Goal: Information Seeking & Learning: Check status

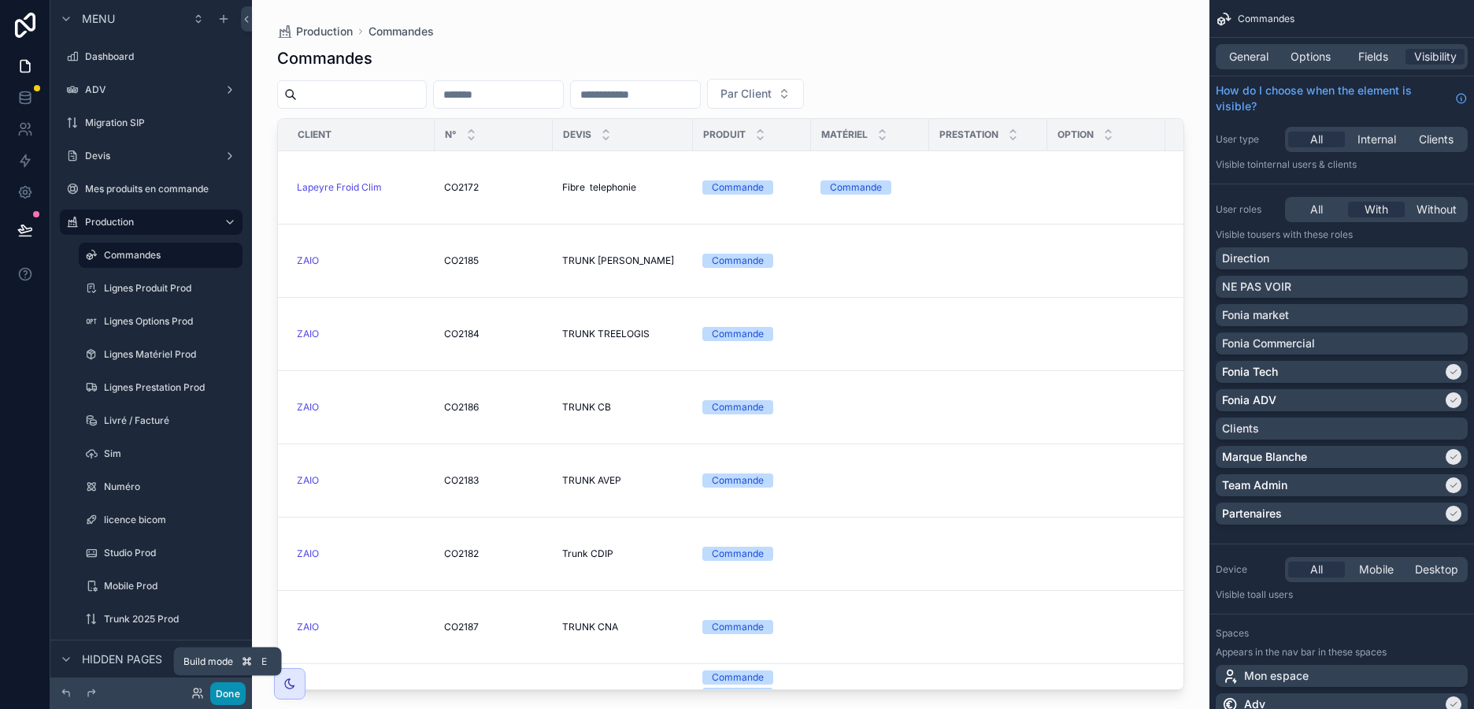
click at [224, 695] on button "Done" at bounding box center [227, 693] width 35 height 23
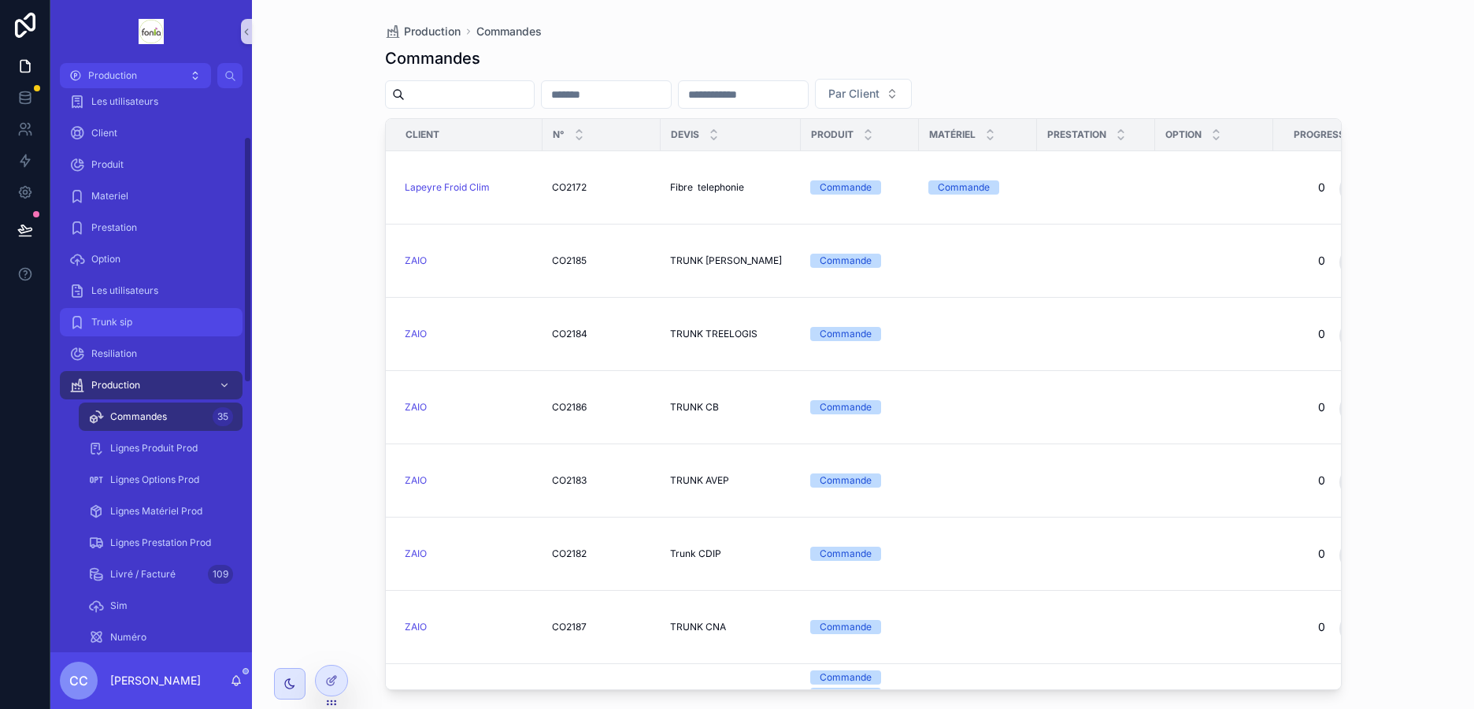
scroll to position [109, 0]
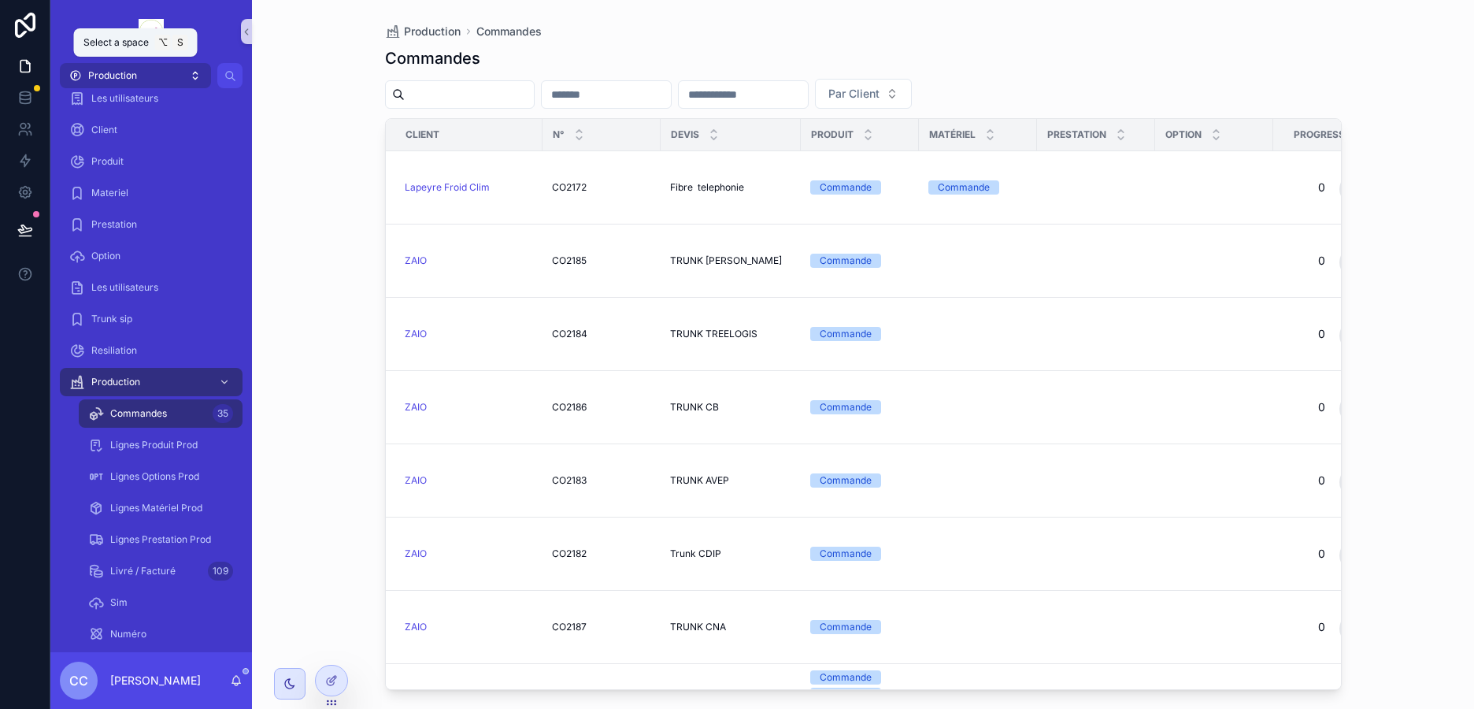
click at [111, 72] on span "Production" at bounding box center [112, 75] width 49 height 13
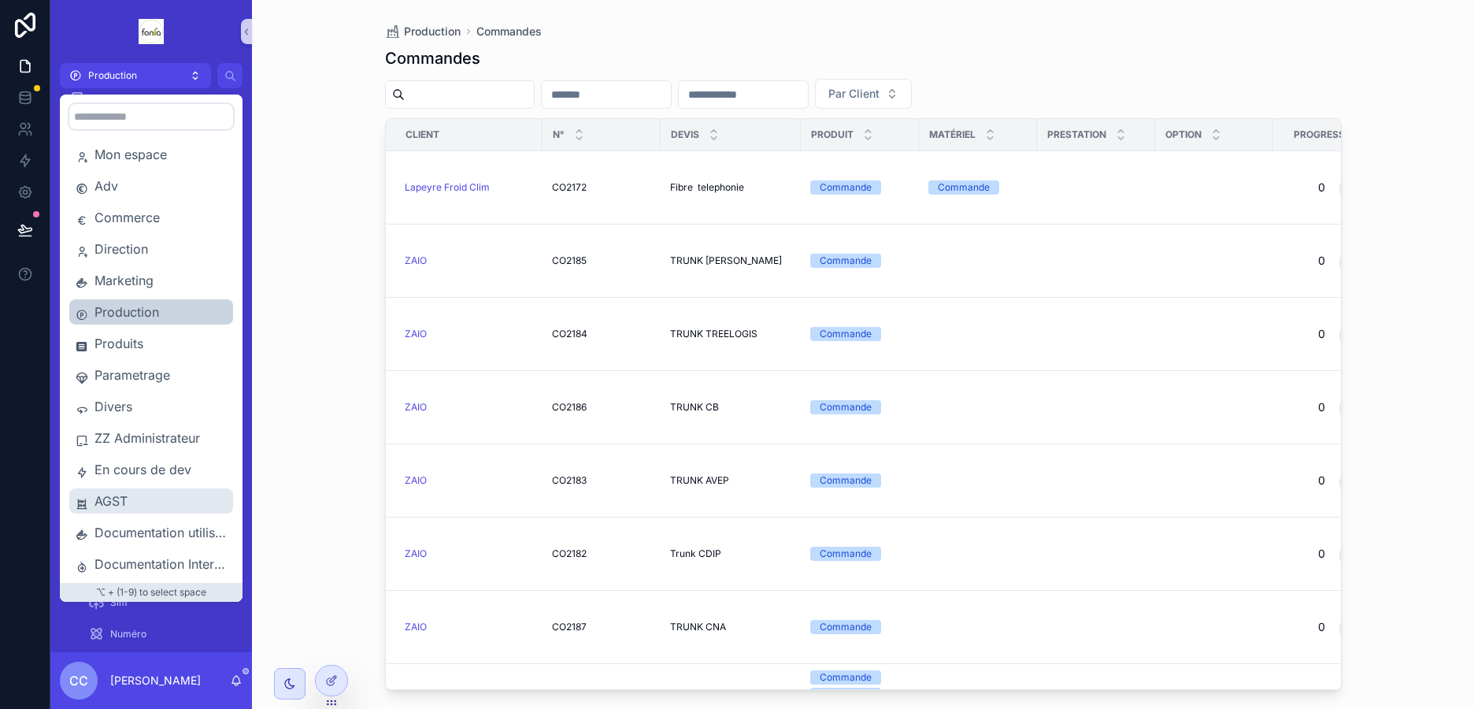
click at [107, 499] on span "AGST" at bounding box center [160, 500] width 132 height 19
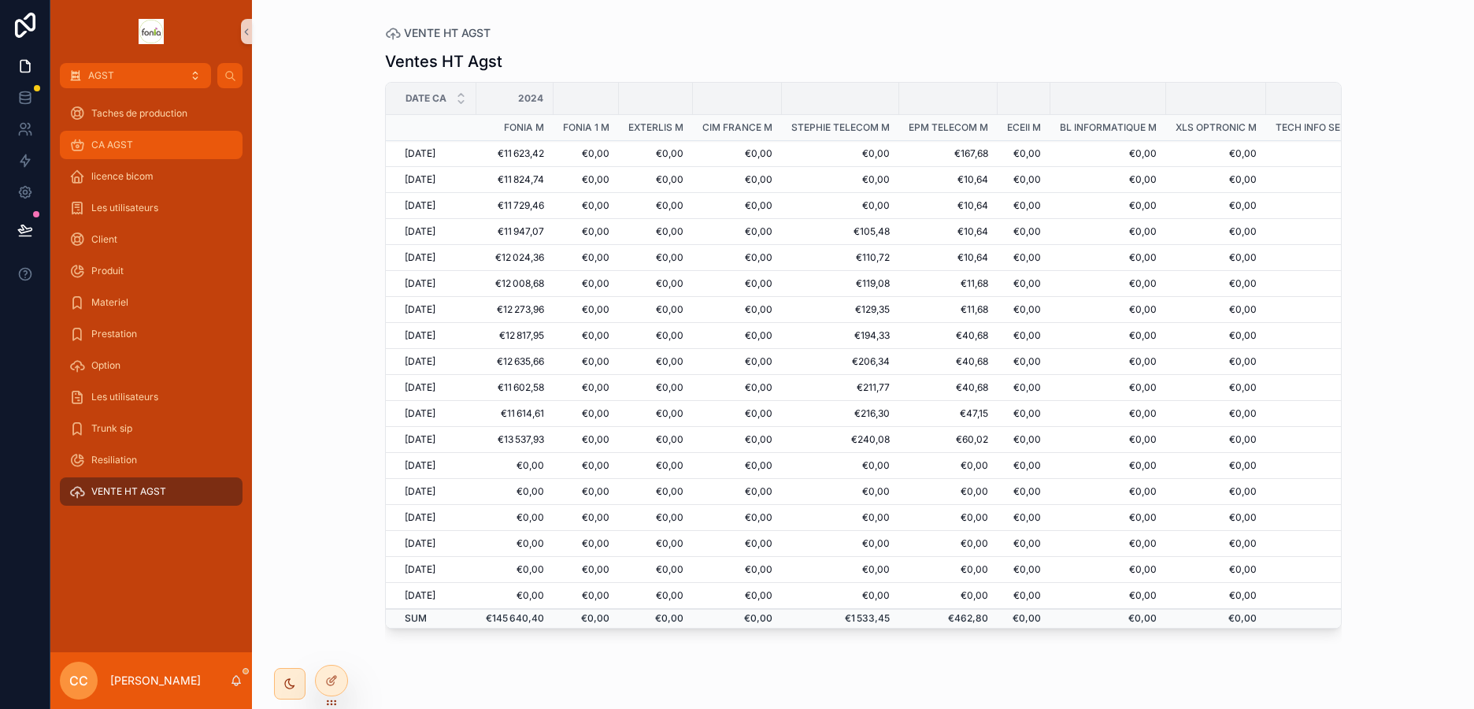
click at [157, 144] on div "CA AGST" at bounding box center [151, 144] width 164 height 25
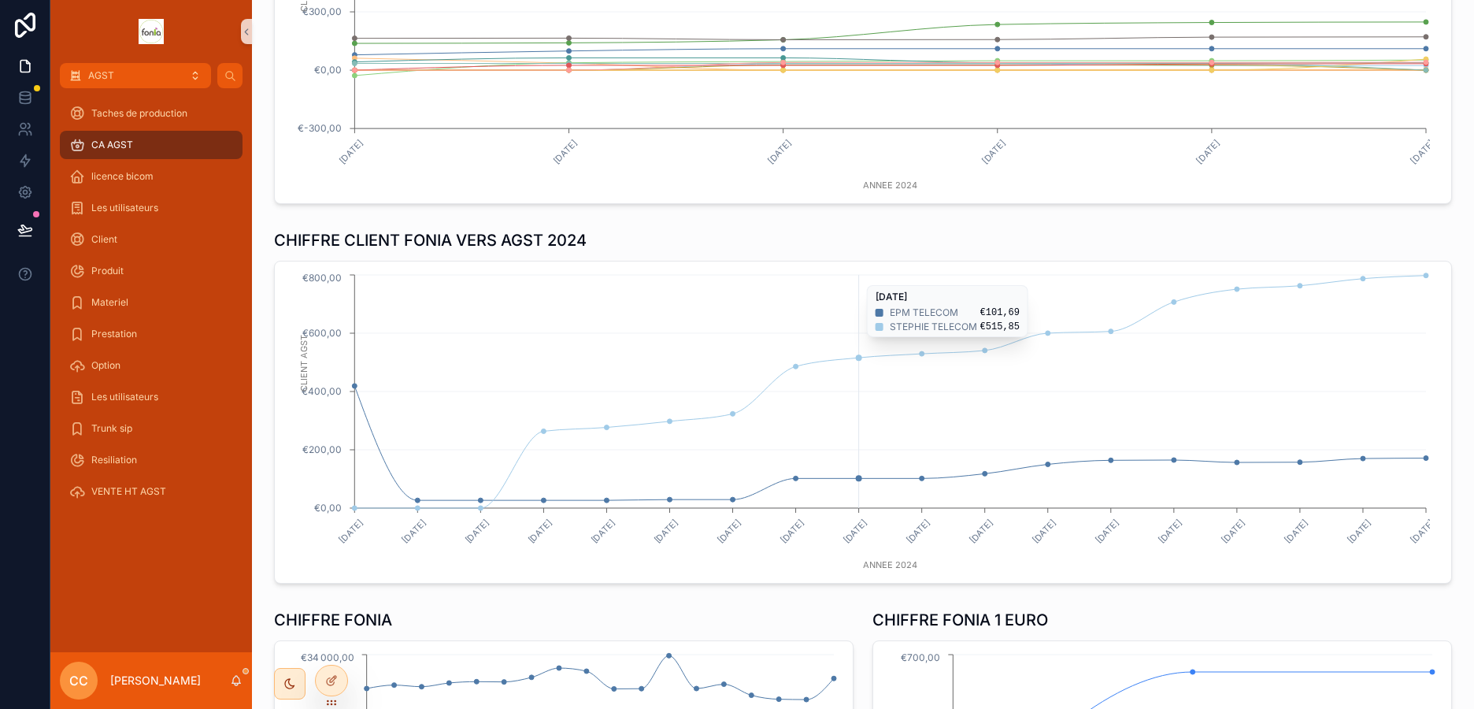
scroll to position [550, 0]
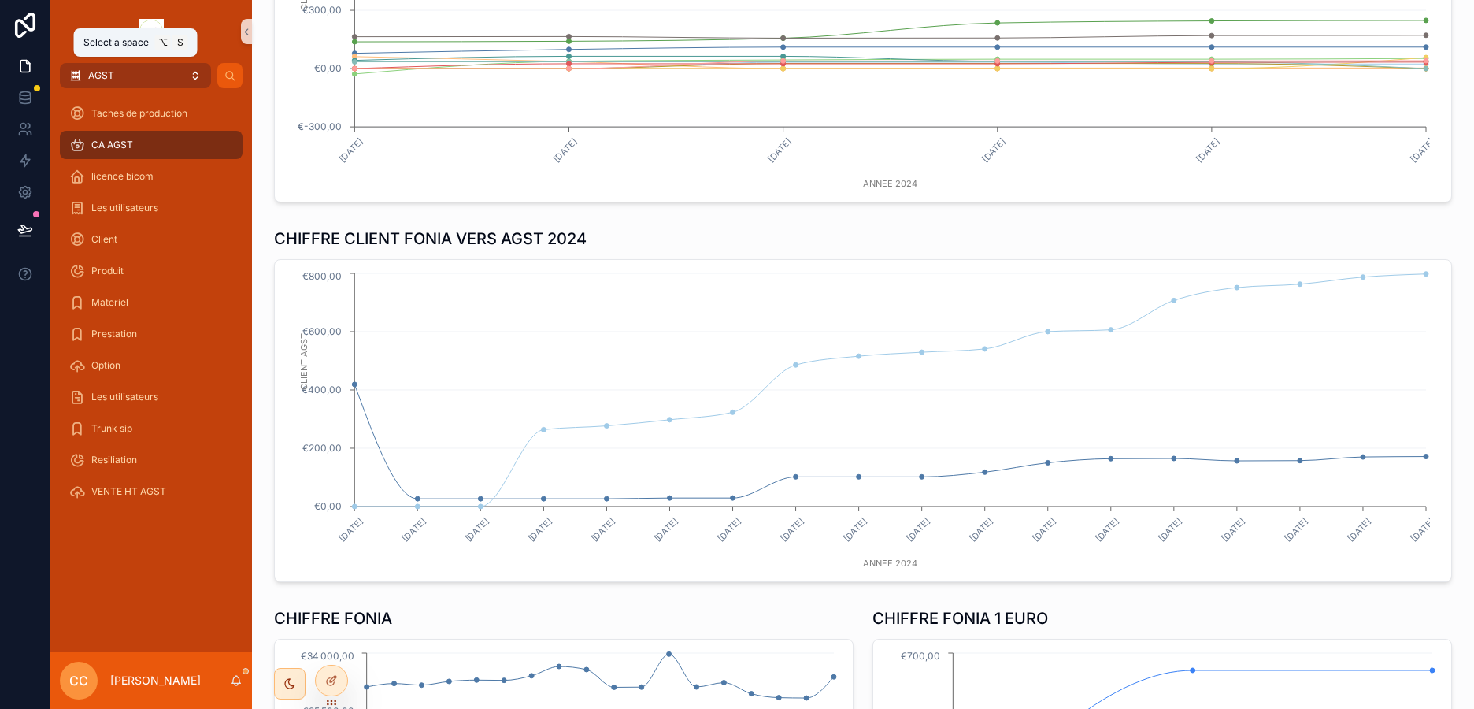
click at [123, 67] on button "AGST" at bounding box center [135, 75] width 151 height 25
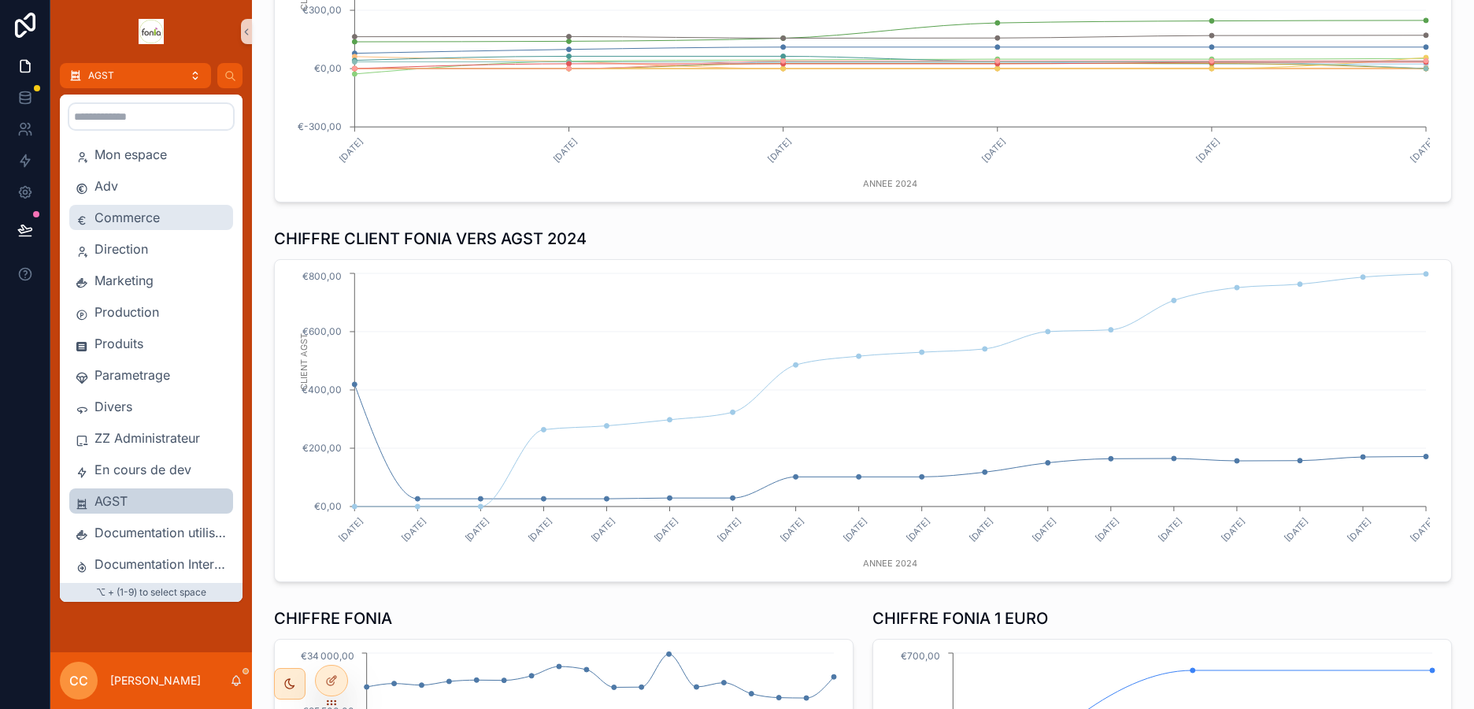
click at [121, 221] on span "Commerce" at bounding box center [160, 217] width 132 height 19
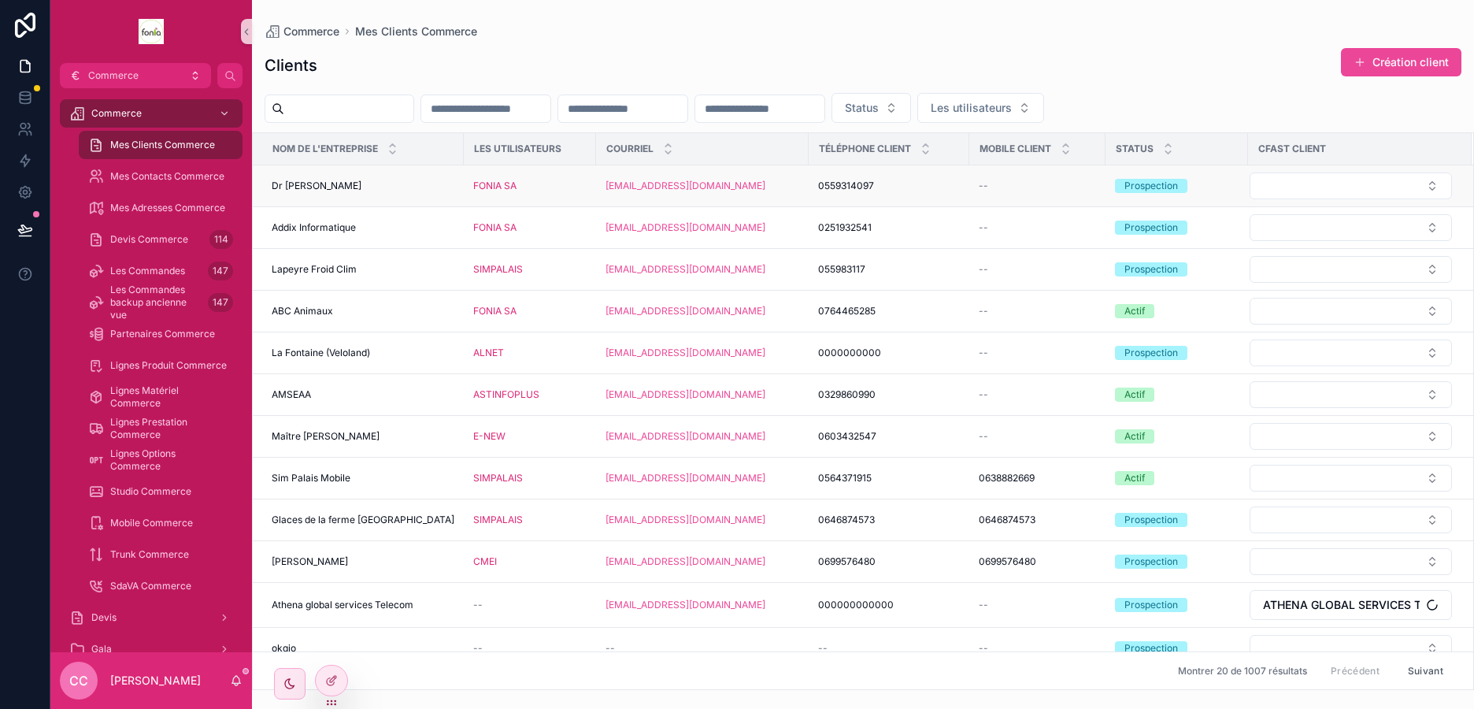
click at [320, 180] on span "Dr [PERSON_NAME]" at bounding box center [317, 186] width 90 height 13
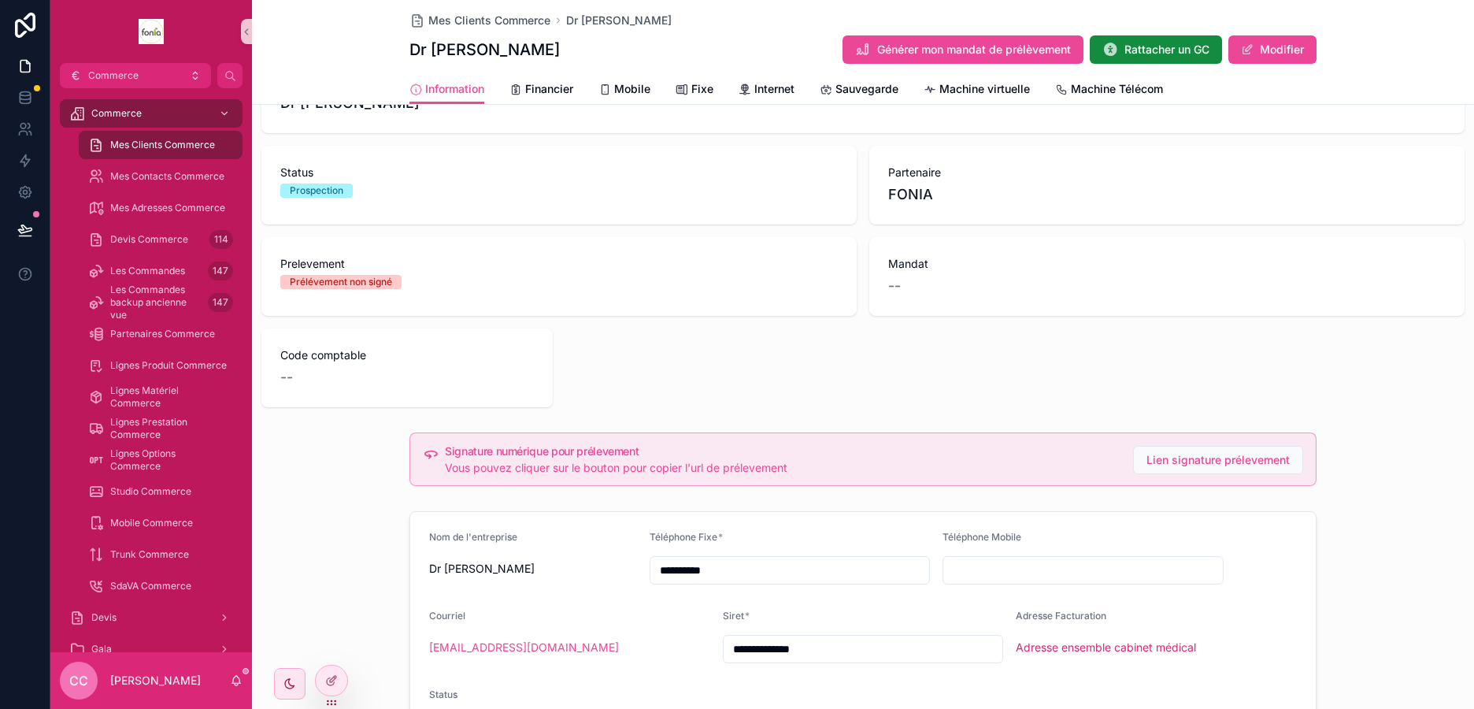
scroll to position [87, 0]
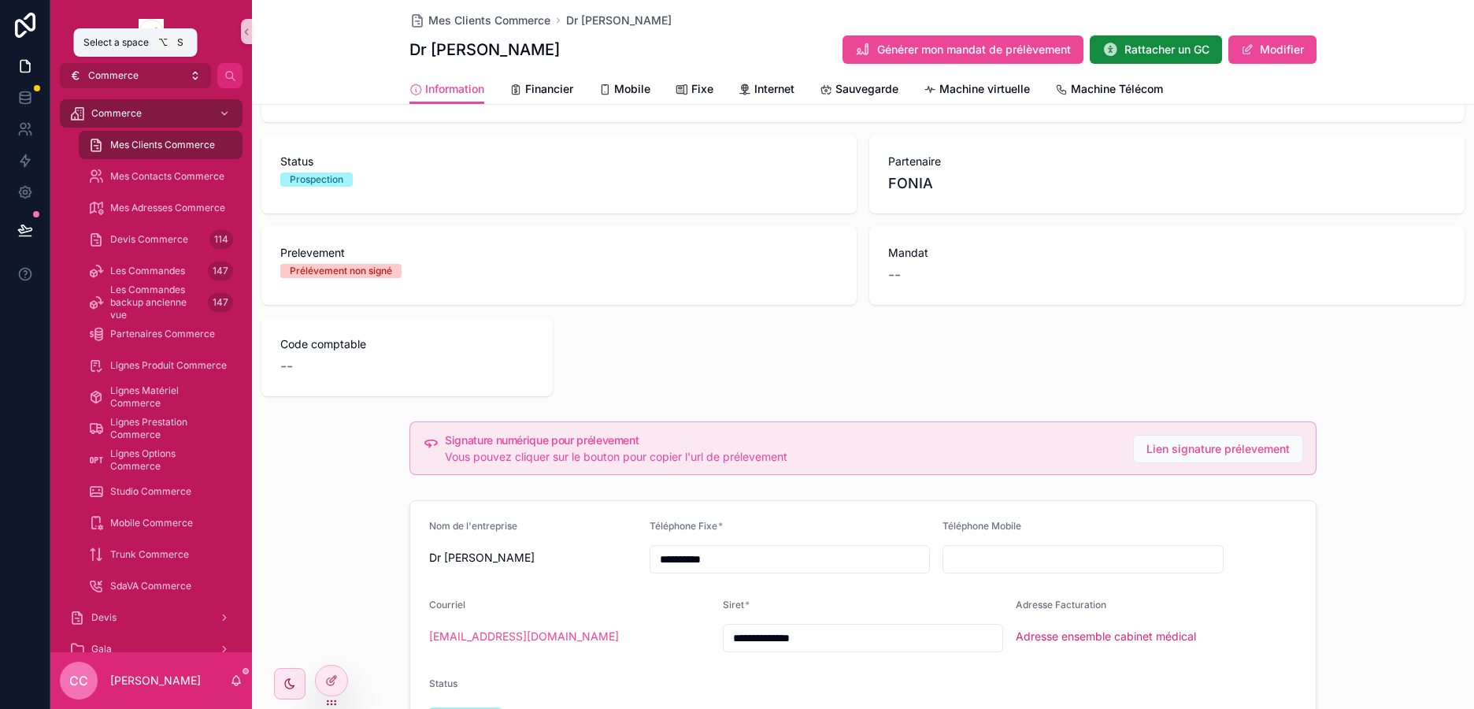
click at [152, 72] on button "Commerce" at bounding box center [135, 75] width 151 height 25
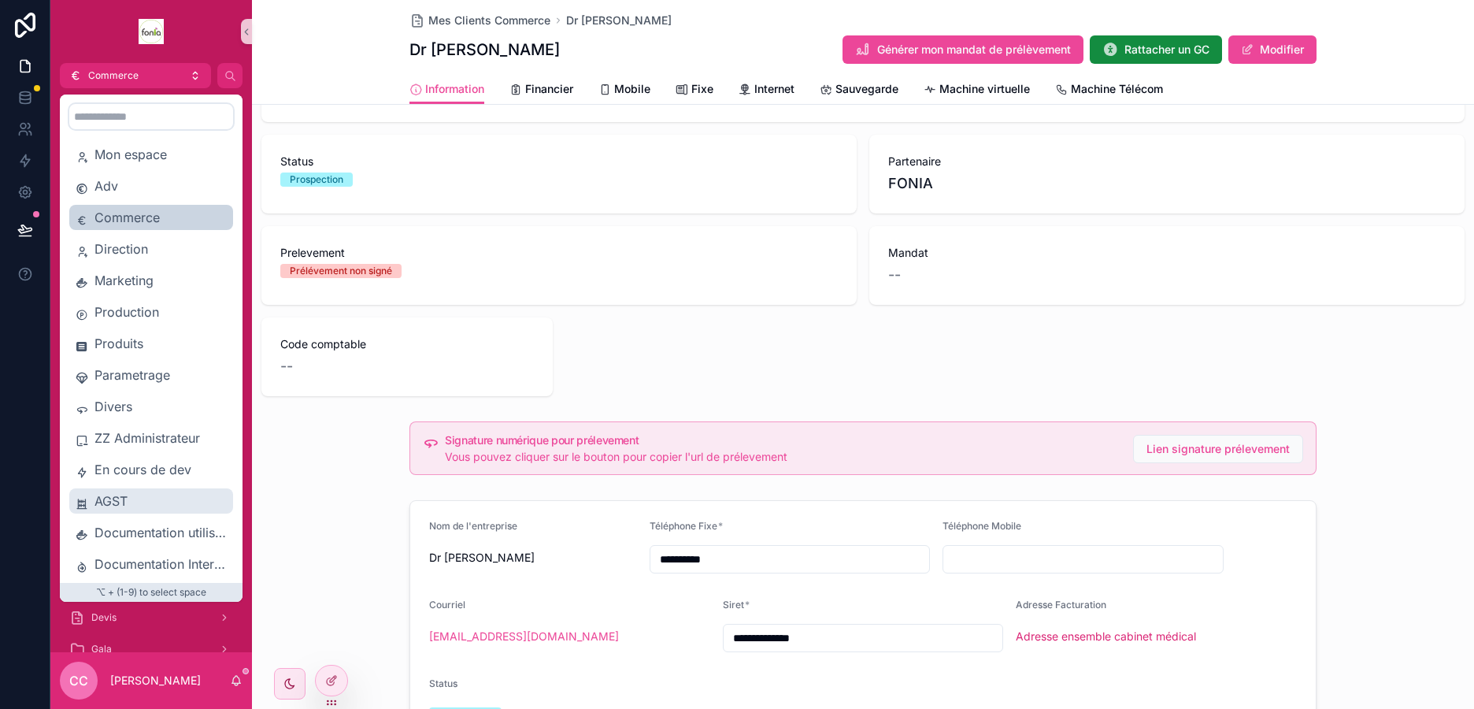
click at [122, 493] on span "AGST" at bounding box center [160, 500] width 132 height 19
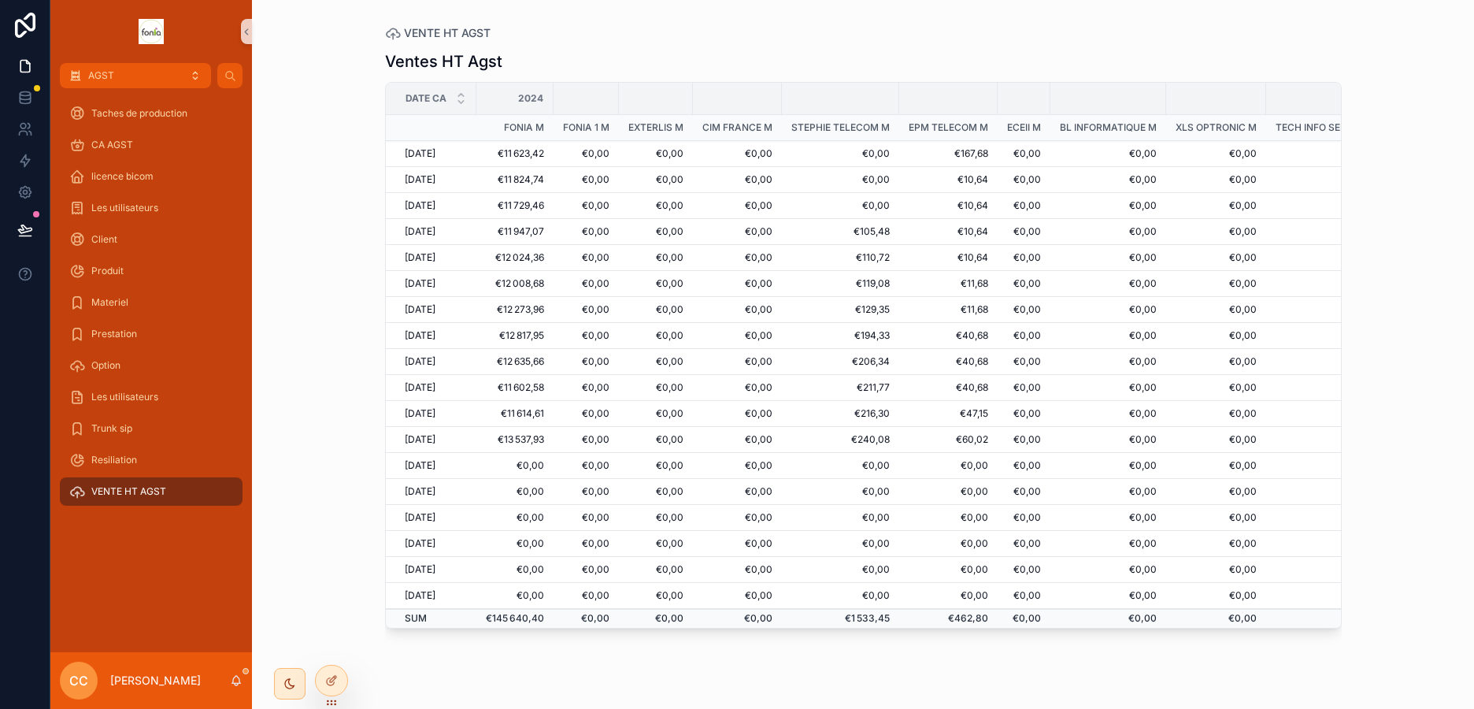
click at [126, 130] on div "CA AGST" at bounding box center [151, 144] width 202 height 31
click at [123, 146] on span "CA AGST" at bounding box center [112, 145] width 42 height 13
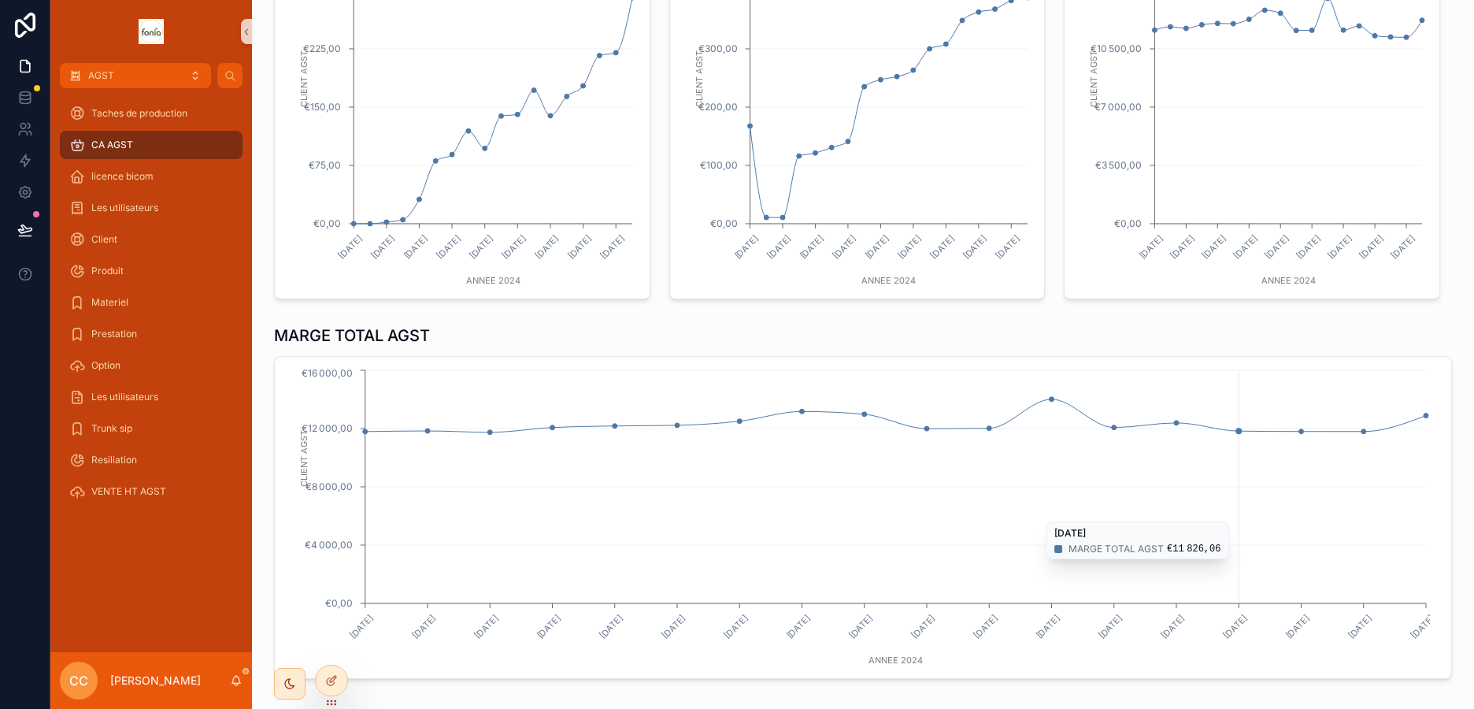
scroll to position [1573, 0]
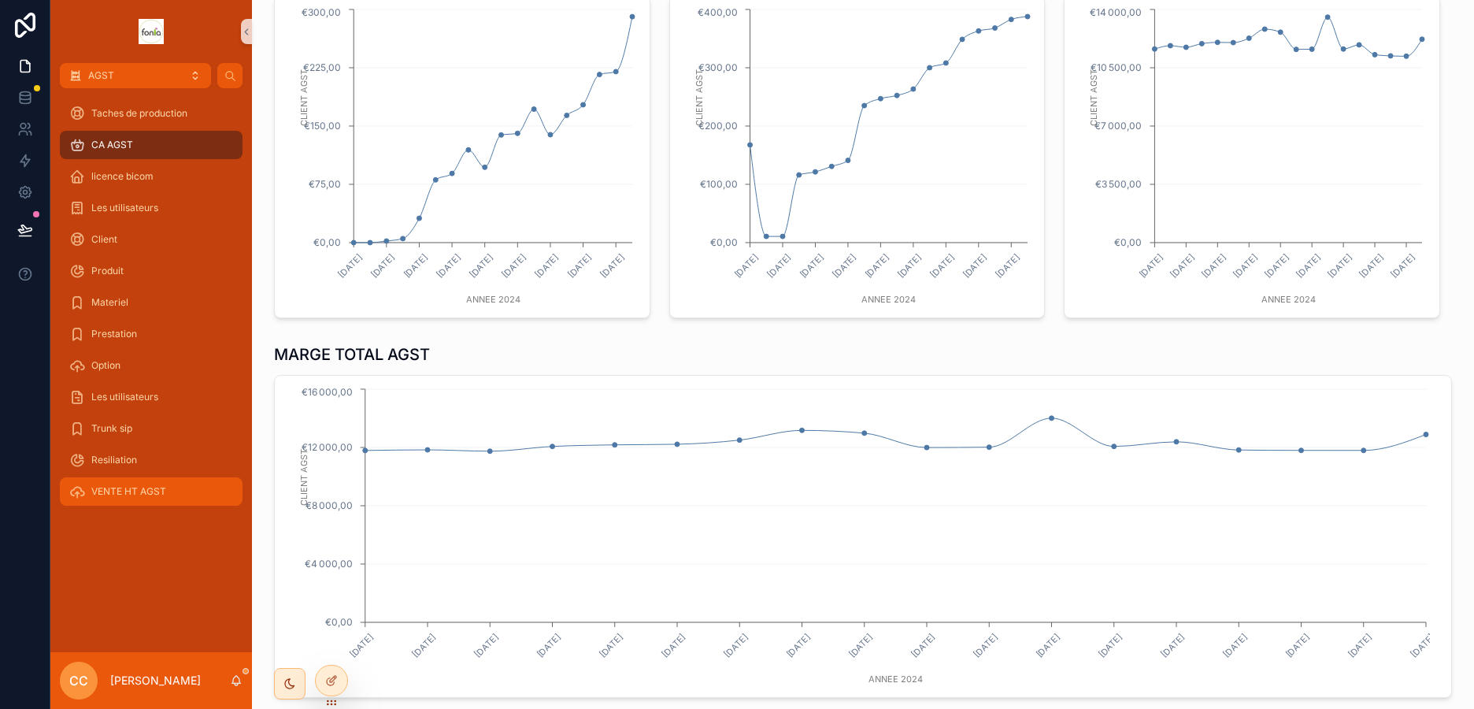
click at [172, 482] on div "VENTE HT AGST" at bounding box center [151, 491] width 164 height 25
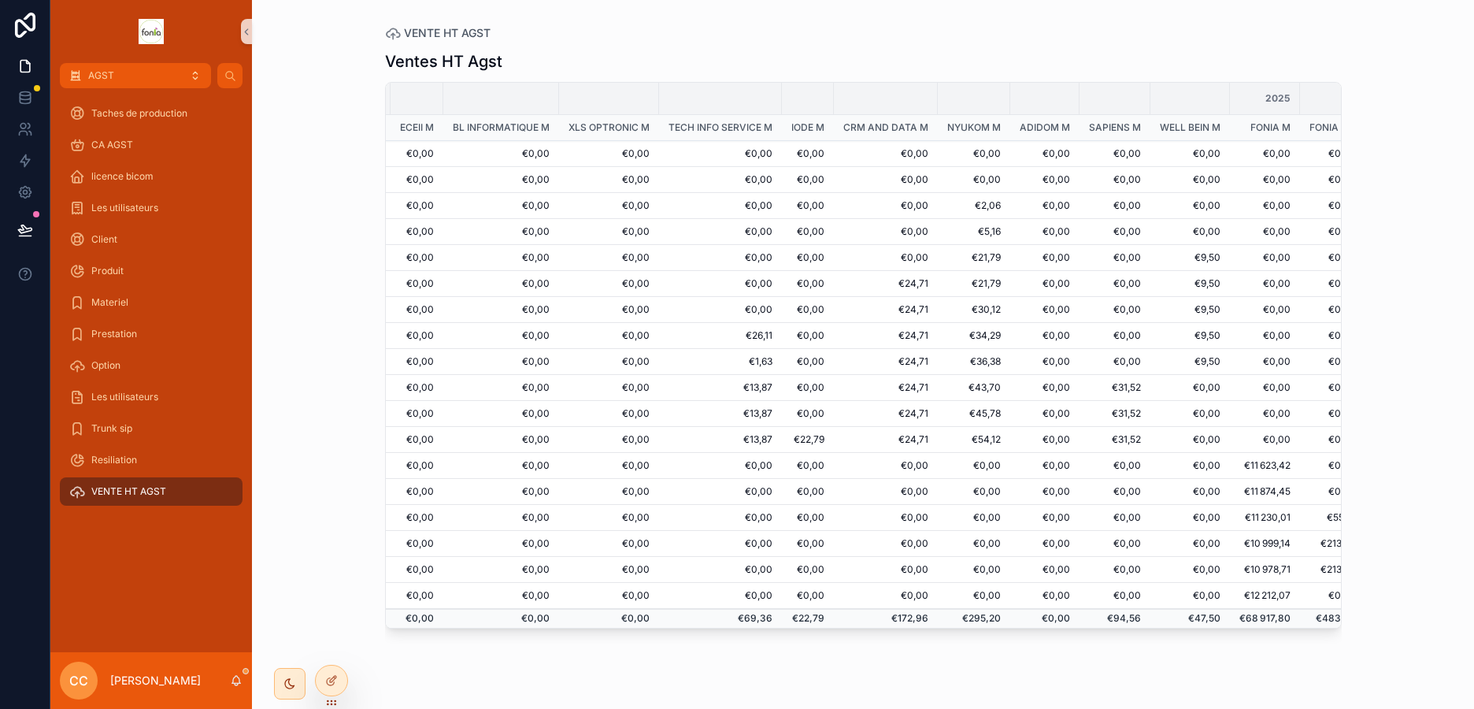
scroll to position [0, 611]
click at [169, 71] on button "AGST" at bounding box center [135, 75] width 151 height 25
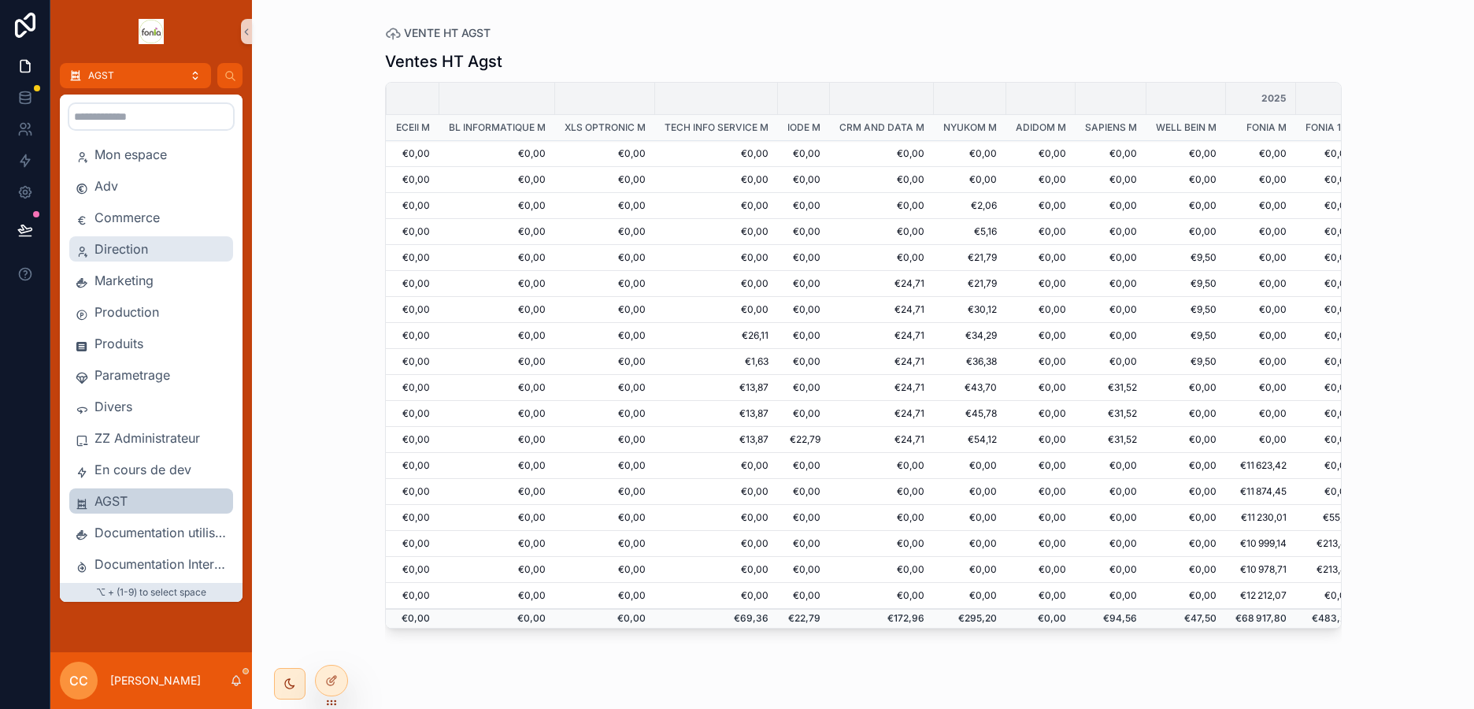
click at [129, 251] on span "Direction" at bounding box center [160, 248] width 132 height 19
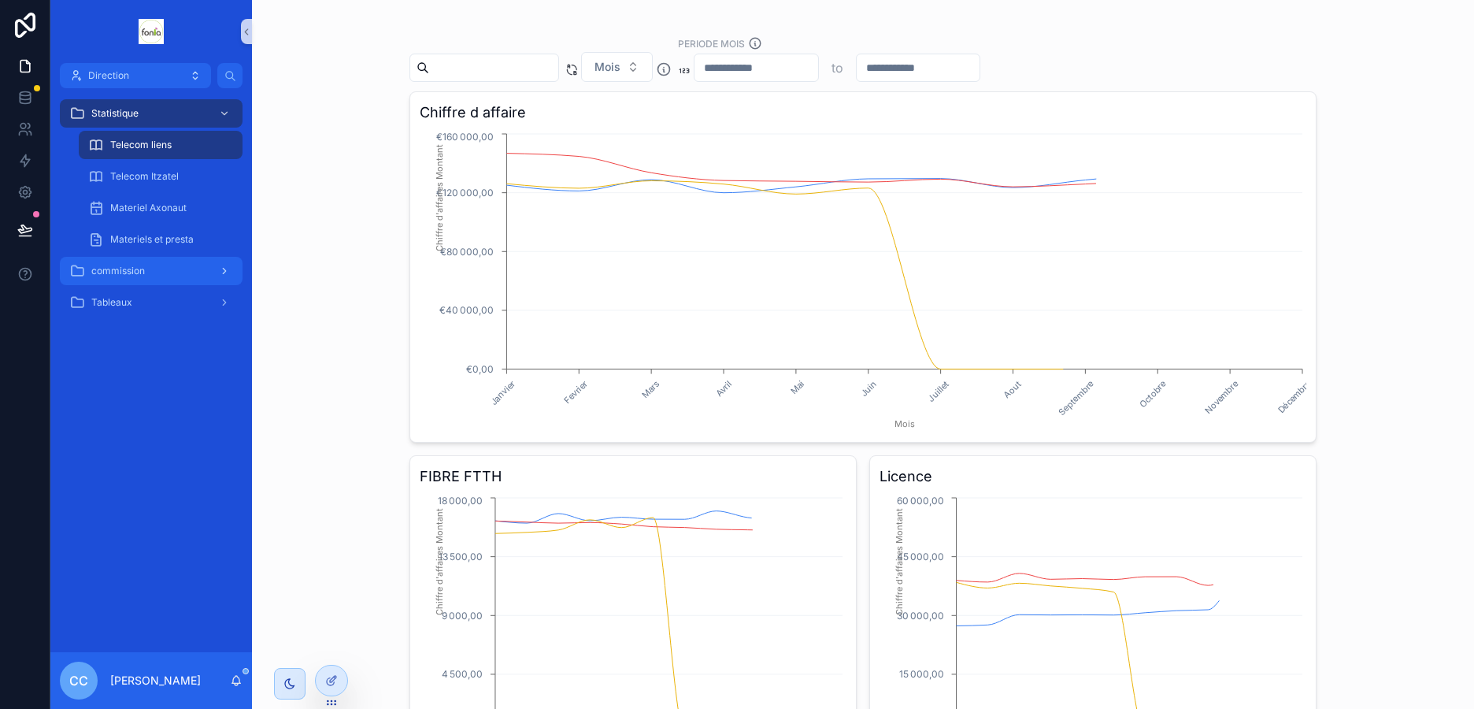
click at [115, 282] on div "commission" at bounding box center [151, 270] width 164 height 25
